Goal: Find specific page/section: Find specific page/section

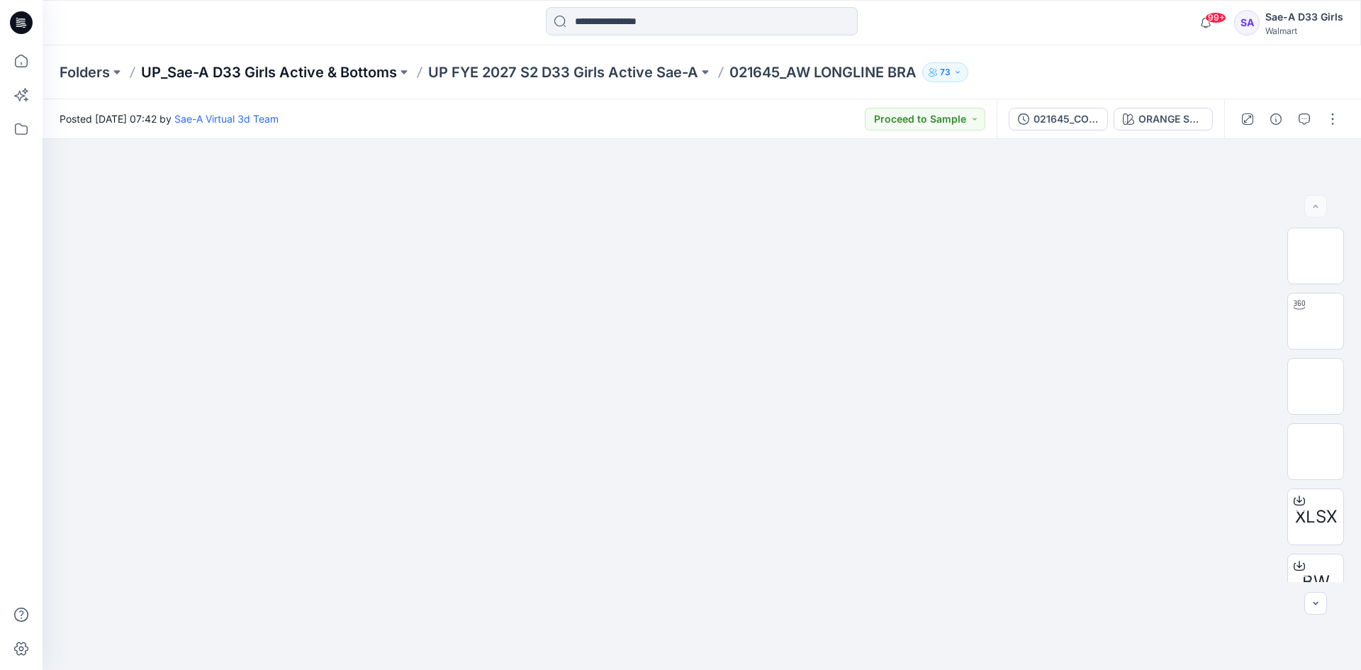
click at [291, 69] on p "UP_Sae-A D33 Girls Active & Bottoms" at bounding box center [269, 72] width 256 height 20
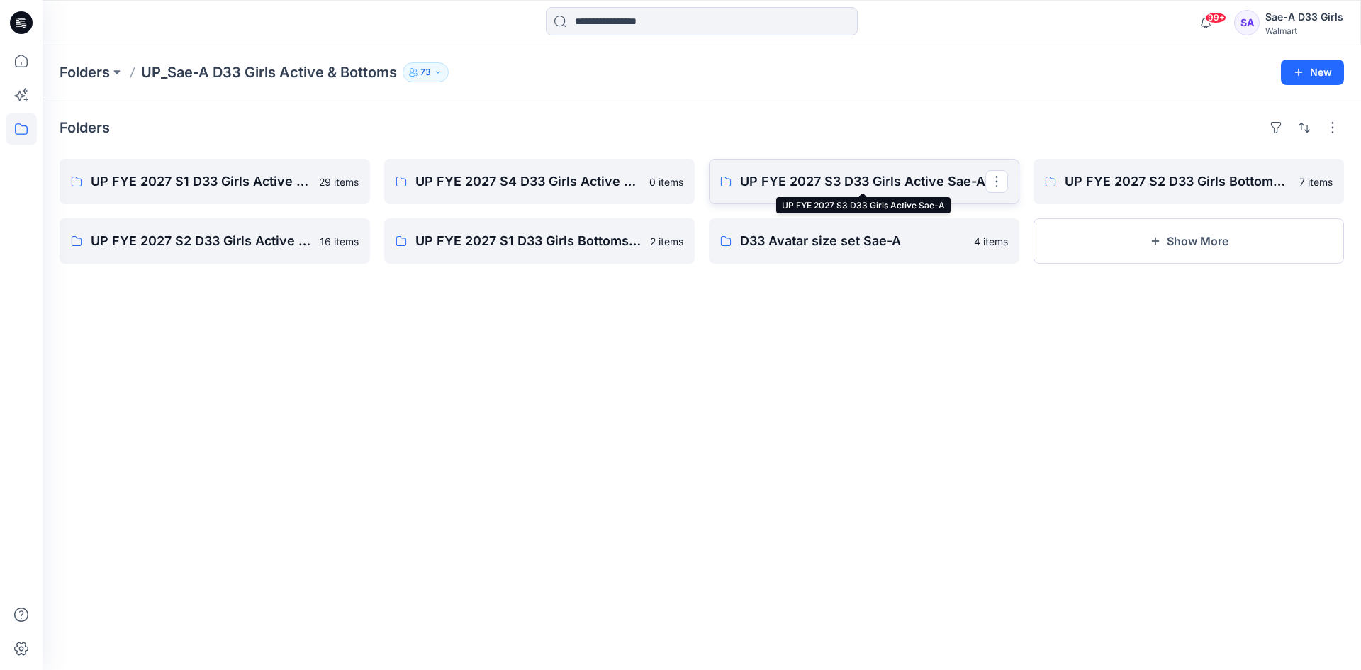
click at [865, 184] on p "UP FYE 2027 S3 D33 Girls Active Sae-A" at bounding box center [862, 182] width 245 height 20
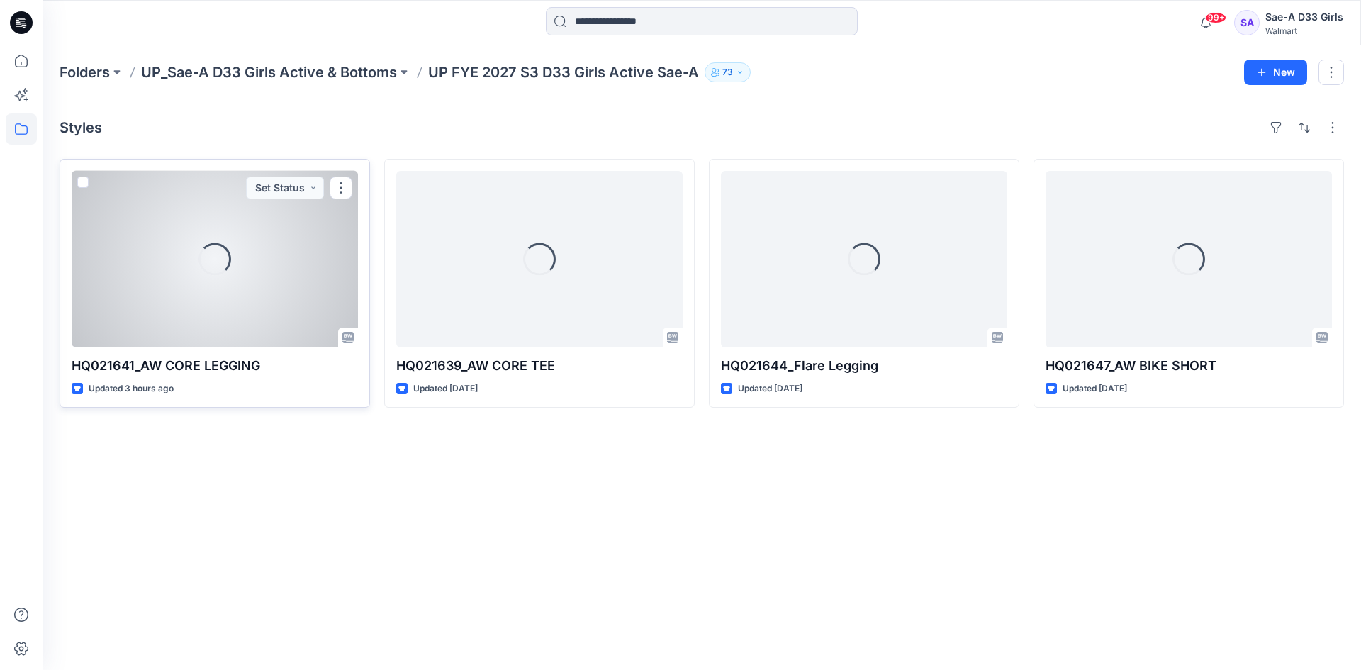
click at [199, 302] on div "Loading..." at bounding box center [215, 259] width 286 height 176
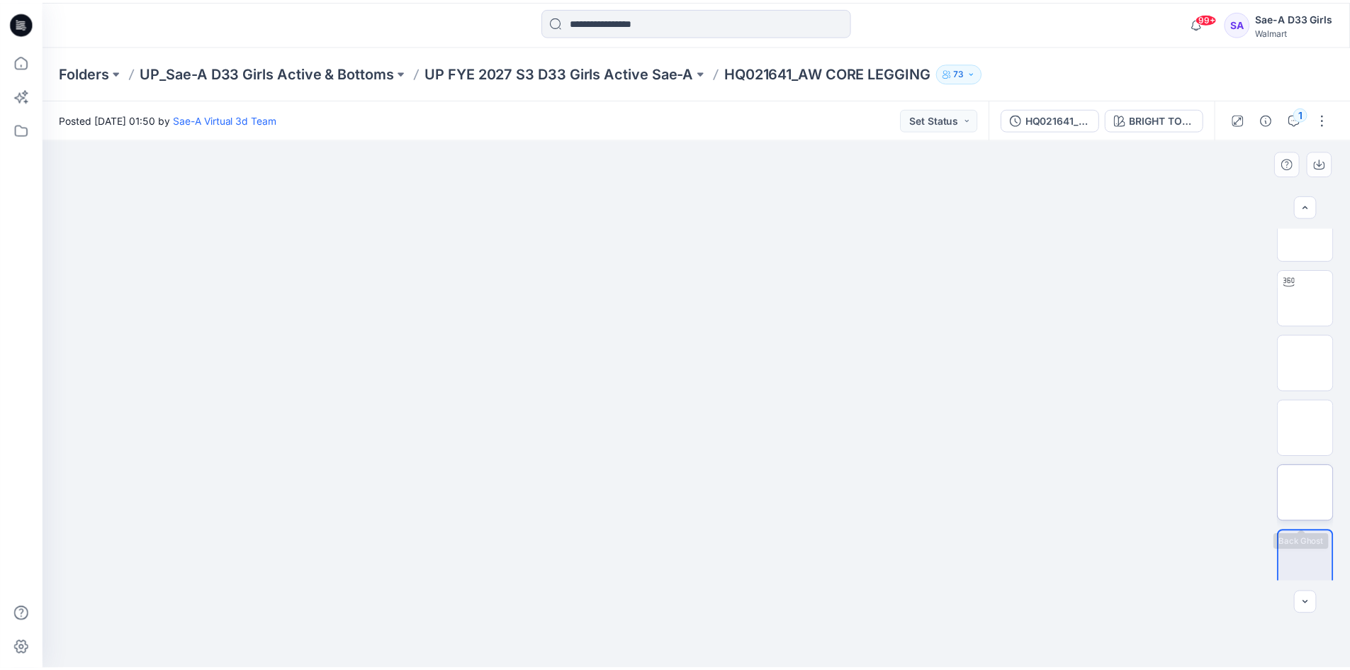
scroll to position [28, 0]
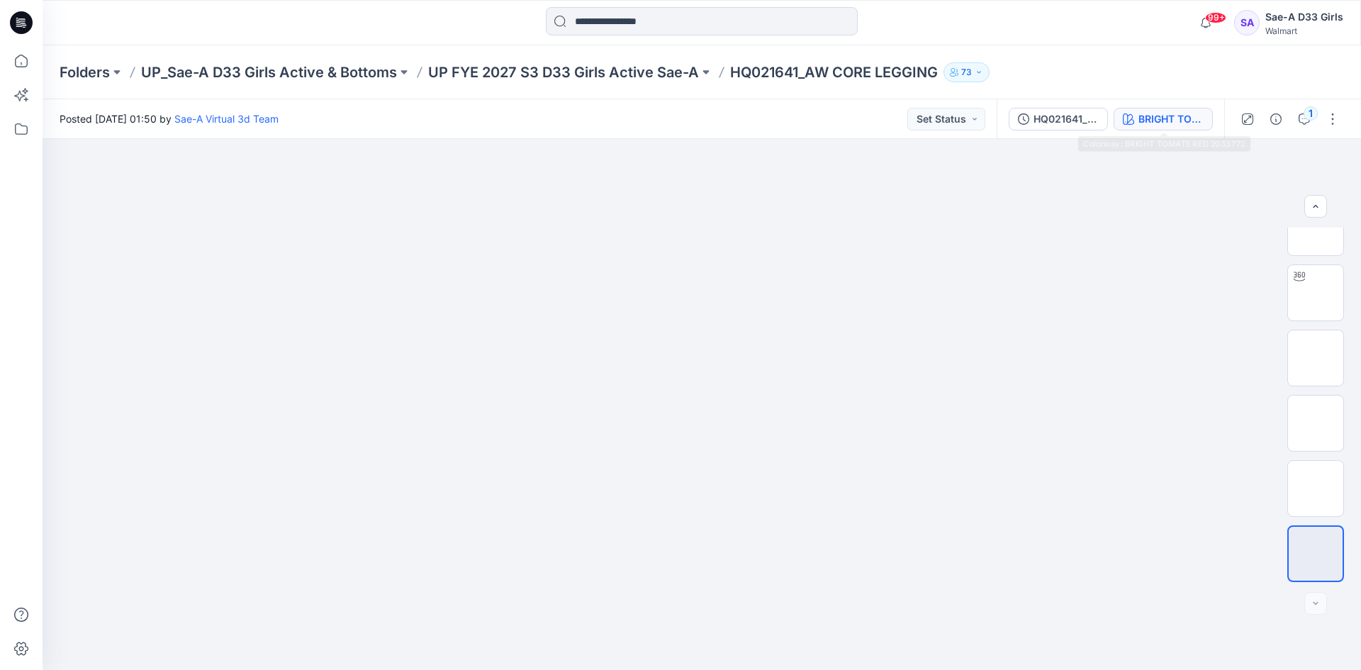
click at [1140, 113] on div "BRIGHT TOMATE RED 2033772" at bounding box center [1170, 119] width 65 height 16
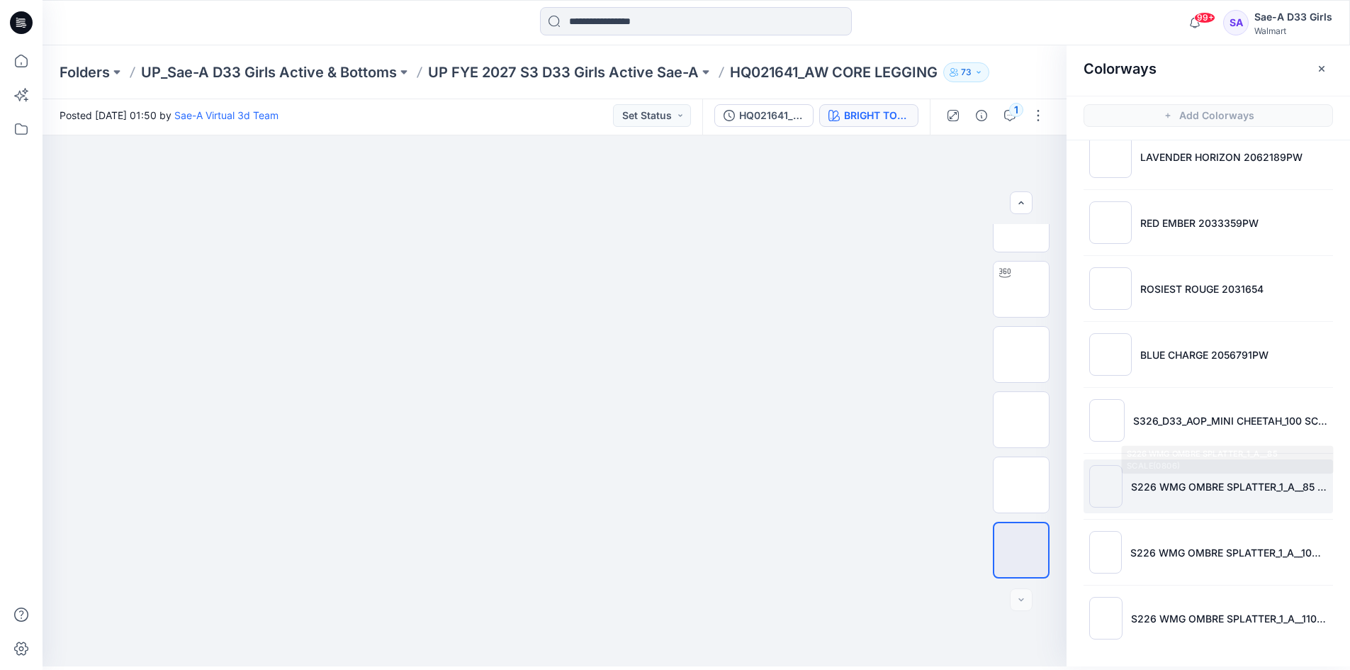
scroll to position [4, 0]
click at [1250, 486] on p "S226 WMG OMBRE SPLATTER_1_A__85 SCALE(0806)" at bounding box center [1229, 485] width 196 height 15
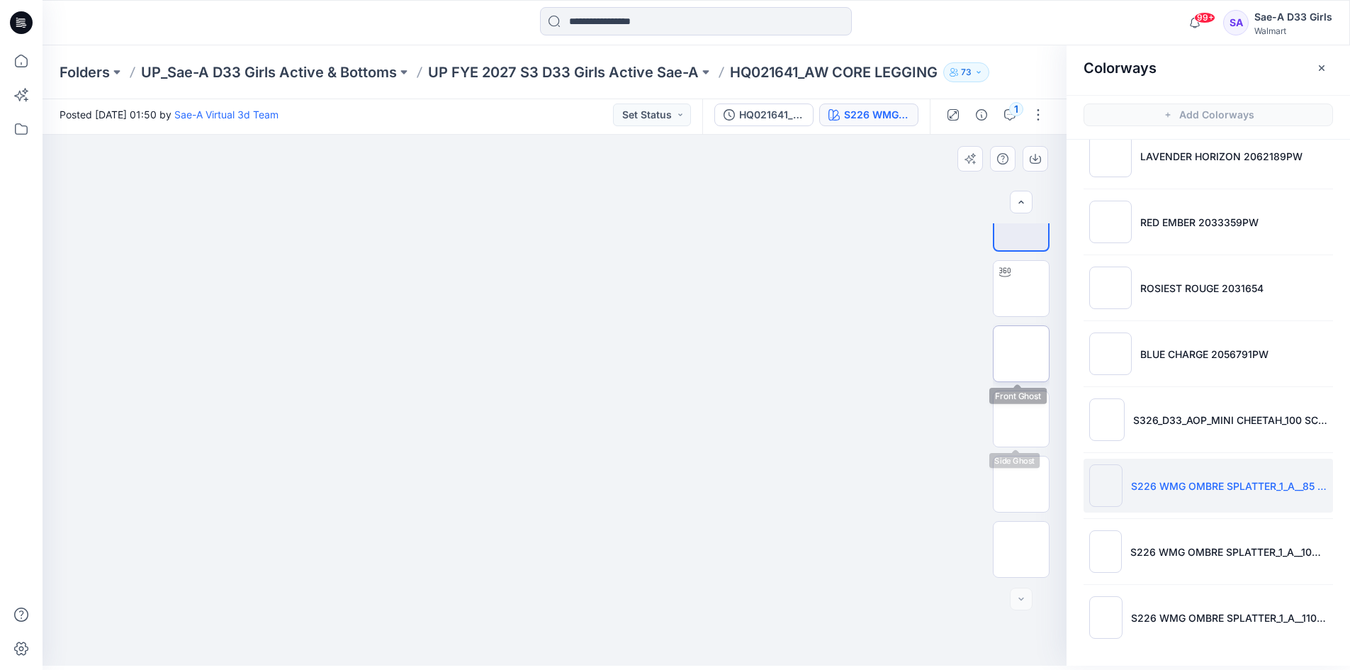
click at [1021, 354] on img at bounding box center [1021, 354] width 0 height 0
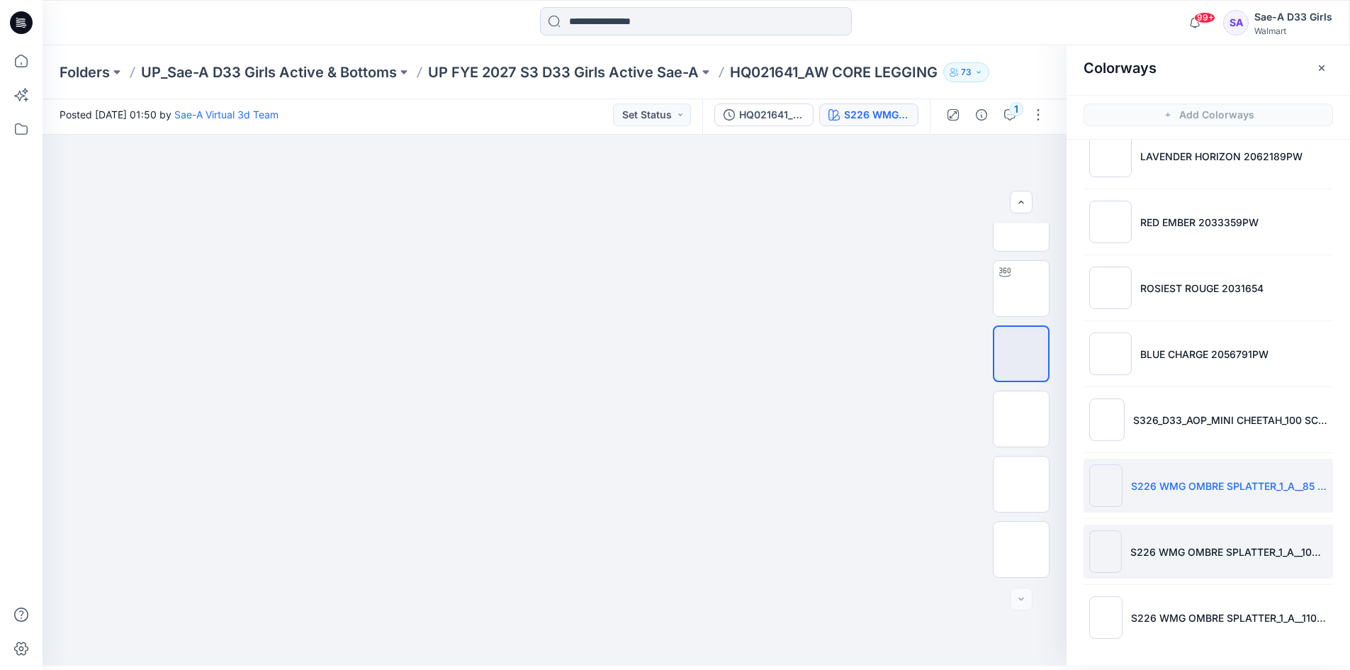
click at [1261, 562] on li "S226 WMG OMBRE SPLATTER_1_A__100 SCALE(0806)" at bounding box center [1209, 552] width 250 height 54
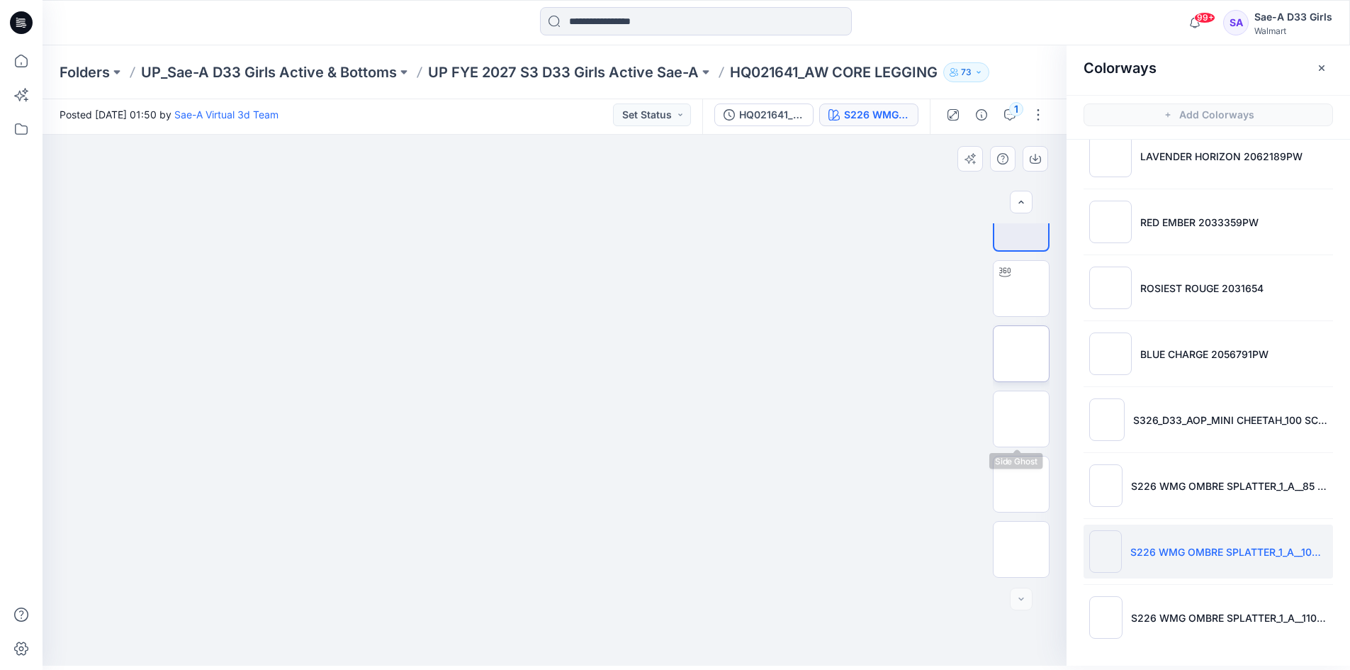
click at [1021, 354] on img at bounding box center [1021, 354] width 0 height 0
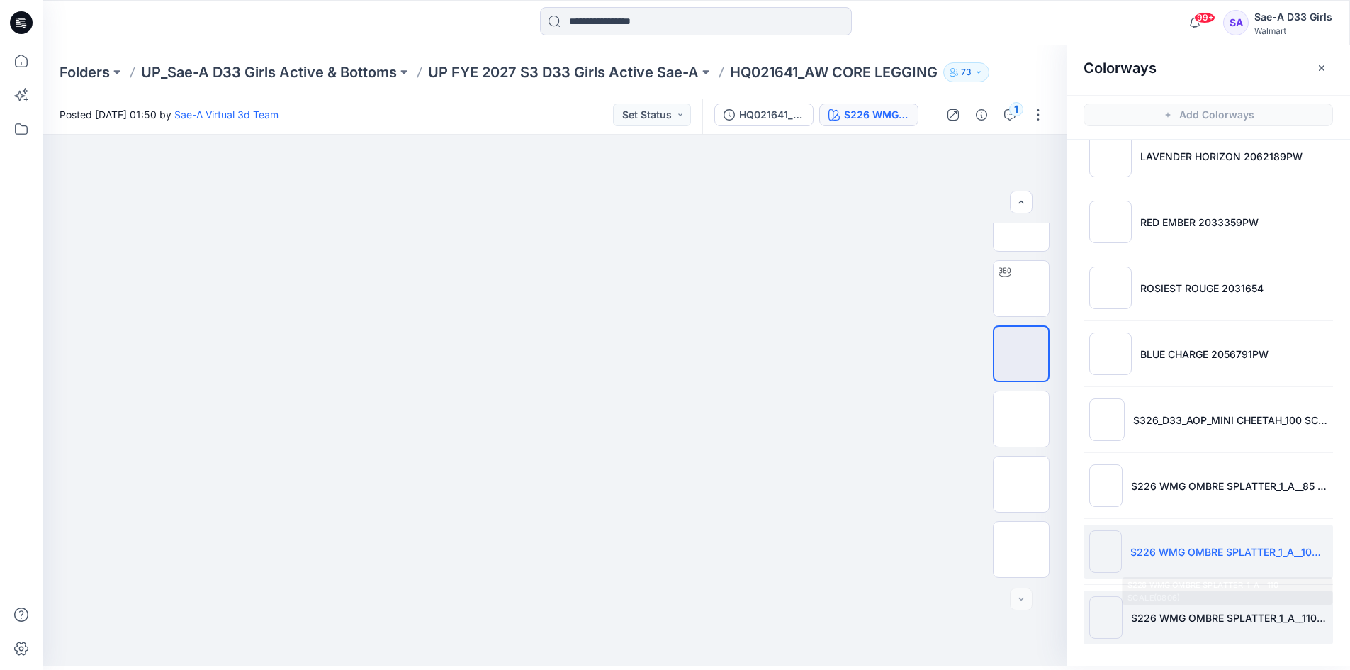
click at [1218, 627] on li "S226 WMG OMBRE SPLATTER_1_A__110 SCALE(0806)" at bounding box center [1209, 617] width 250 height 54
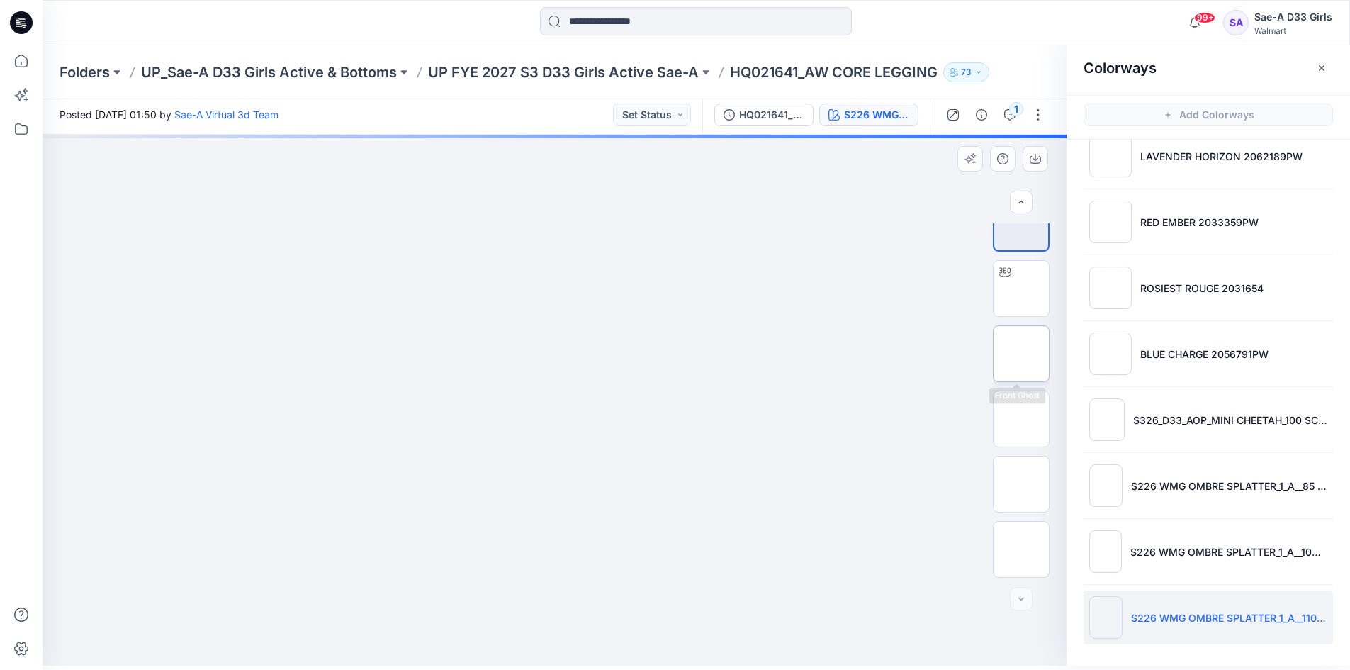
click at [1021, 354] on img at bounding box center [1021, 354] width 0 height 0
